Goal: Information Seeking & Learning: Learn about a topic

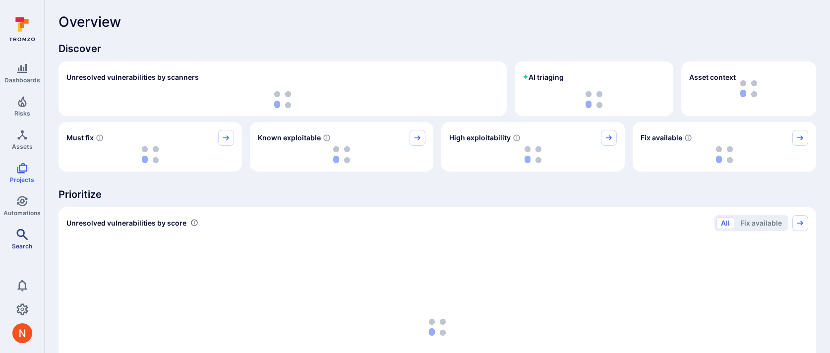
click at [18, 234] on icon "Search" at bounding box center [21, 233] width 11 height 11
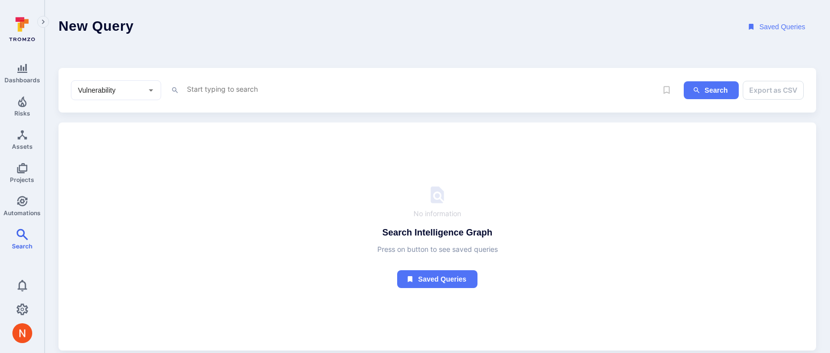
click at [200, 90] on textarea "Intelligence Graph search area" at bounding box center [421, 89] width 471 height 12
paste textarea "tool_name = "GitHub Secret Scanning" and project.name = "Products" and project.…"
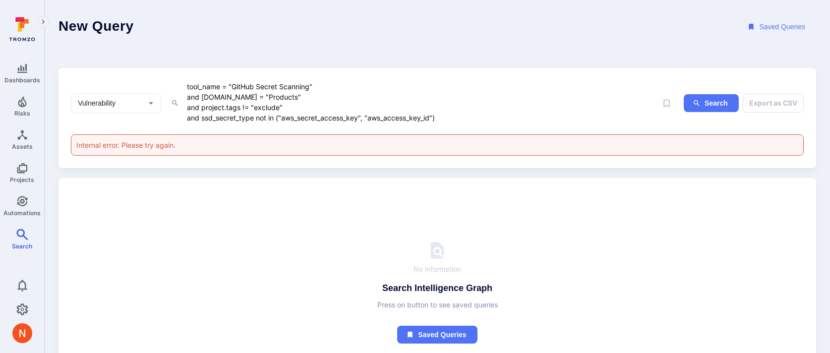
drag, startPoint x: 449, startPoint y: 117, endPoint x: 446, endPoint y: 108, distance: 9.6
click at [446, 108] on textarea "tool_name = "GitHub Secret Scanning" and project.name = "Products" and project.…" at bounding box center [421, 102] width 471 height 44
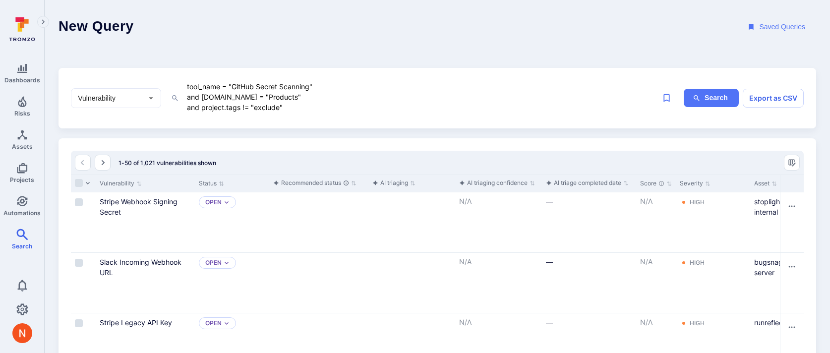
paste textarea "and ssd_secret_type not in ("aws_secret_access_key", "aws_access_key_id")"
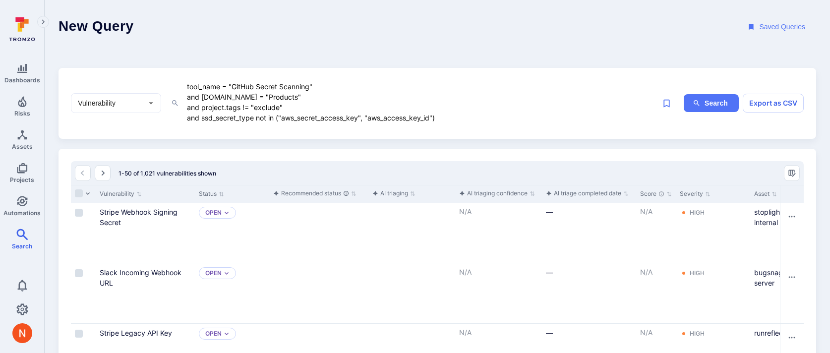
click at [255, 120] on textarea "tool_name = "GitHub Secret Scanning" and project.name = "Products" and project.…" at bounding box center [421, 102] width 471 height 44
click at [356, 99] on textarea "tool_name = "GitHub Secret Scanning" and project.name = "Products" and project.…" at bounding box center [421, 102] width 471 height 44
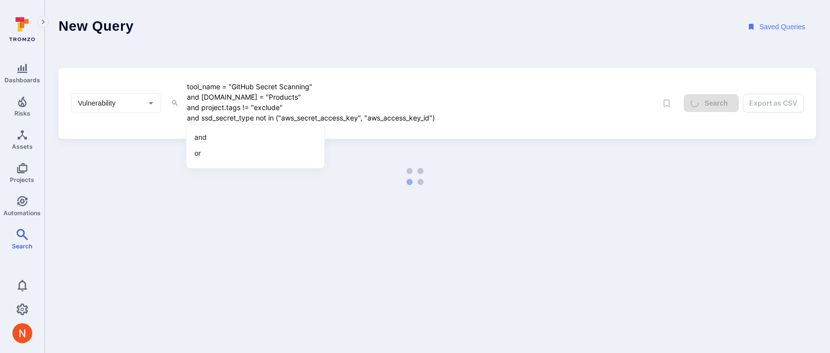
click at [471, 115] on textarea "tool_name = "GitHub Secret Scanning" and project.name = "Products" and project.…" at bounding box center [421, 102] width 471 height 44
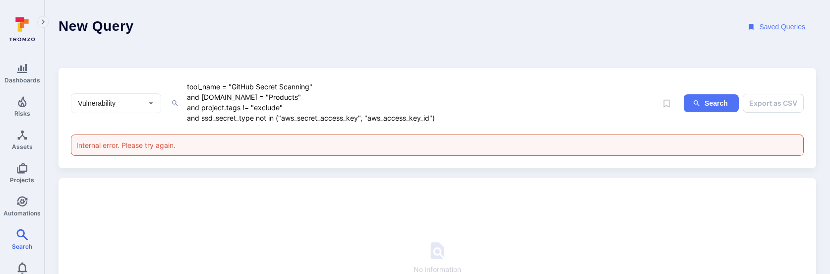
click at [452, 114] on textarea "tool_name = "GitHub Secret Scanning" and project.name = "Products" and project.…" at bounding box center [421, 102] width 471 height 44
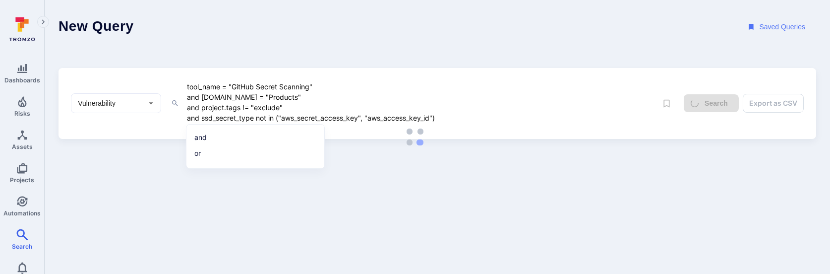
type textarea "tool_name = "GitHub Secret Scanning" and project.name = "Products" and project.…"
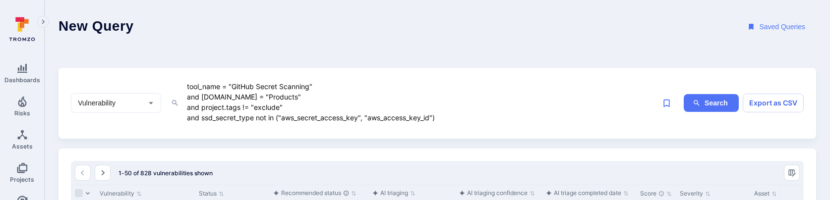
drag, startPoint x: 443, startPoint y: 117, endPoint x: 198, endPoint y: 67, distance: 249.9
click at [198, 68] on div "Vulnerability ​ tool_name = "GitHub Secret Scanning" and project.name = "Produc…" at bounding box center [436, 103] width 757 height 71
click at [19, 63] on icon "Dashboards" at bounding box center [22, 68] width 12 height 12
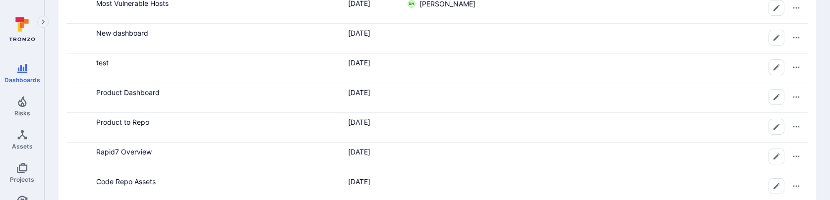
scroll to position [331, 0]
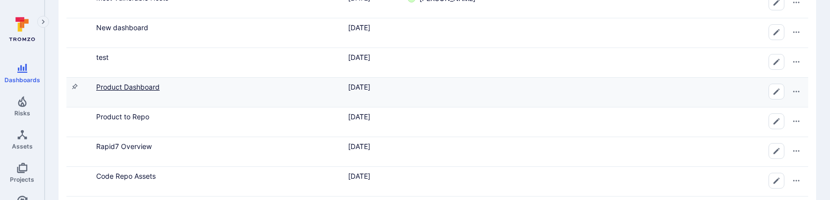
click at [151, 87] on link "Product Dashboard" at bounding box center [127, 87] width 63 height 8
